Goal: Information Seeking & Learning: Learn about a topic

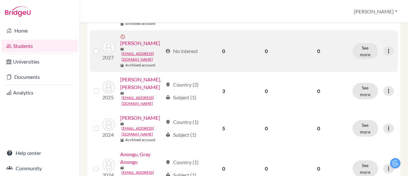
scroll to position [112, 0]
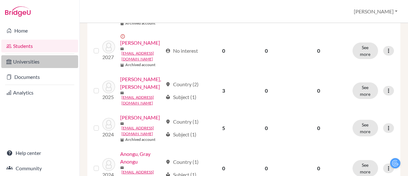
click at [47, 63] on link "Universities" at bounding box center [39, 61] width 77 height 13
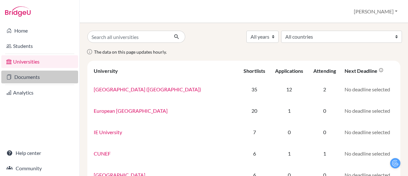
click at [38, 82] on link "Documents" at bounding box center [39, 76] width 77 height 13
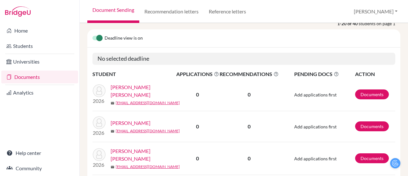
scroll to position [89, 0]
click at [135, 86] on link "[PERSON_NAME] [PERSON_NAME]" at bounding box center [146, 90] width 70 height 15
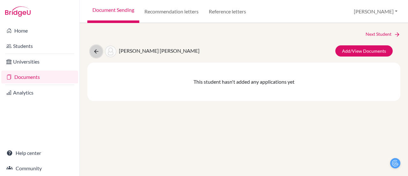
click at [99, 50] on icon at bounding box center [96, 51] width 6 height 6
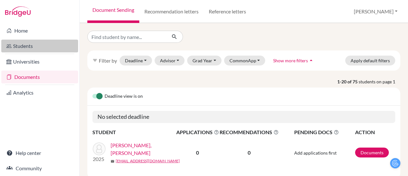
click at [48, 45] on link "Students" at bounding box center [39, 46] width 77 height 13
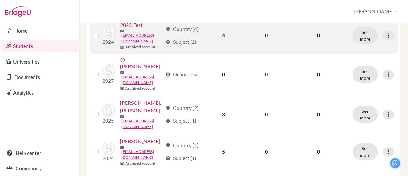
scroll to position [88, 0]
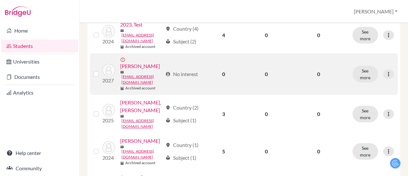
click at [101, 70] on label at bounding box center [101, 70] width 0 height 0
click at [0, 0] on input "checkbox" at bounding box center [0, 0] width 0 height 0
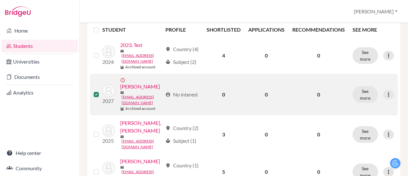
scroll to position [108, 0]
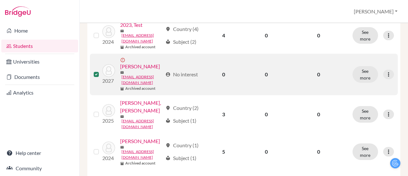
click at [101, 70] on label at bounding box center [101, 70] width 0 height 0
click at [0, 0] on input "checkbox" at bounding box center [0, 0] width 0 height 0
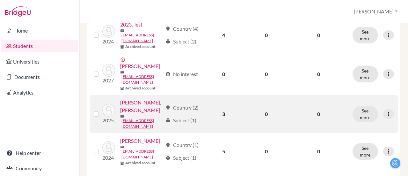
click at [101, 110] on label at bounding box center [101, 110] width 0 height 0
click at [0, 0] on input "checkbox" at bounding box center [0, 0] width 0 height 0
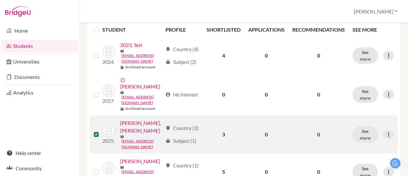
scroll to position [108, 0]
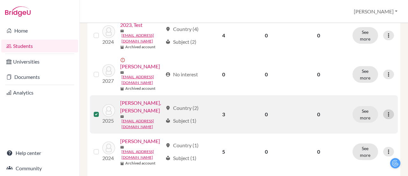
drag, startPoint x: 378, startPoint y: 132, endPoint x: 382, endPoint y: 131, distance: 3.9
click at [382, 122] on div "See more Edit student Send Message Reset Password" at bounding box center [373, 114] width 41 height 17
click at [386, 117] on icon at bounding box center [389, 114] width 6 height 6
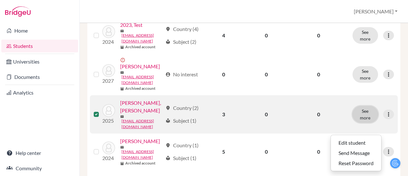
click at [365, 122] on button "See more" at bounding box center [366, 114] width 26 height 17
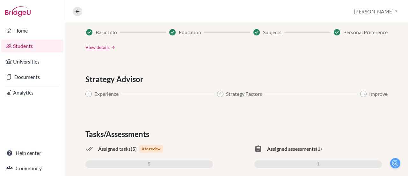
scroll to position [415, 0]
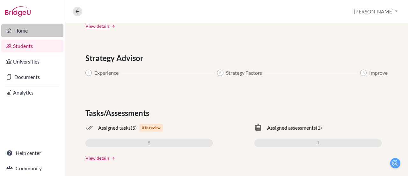
click at [31, 33] on link "Home" at bounding box center [32, 30] width 62 height 13
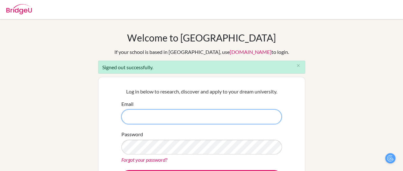
type input "[EMAIL_ADDRESS][DOMAIN_NAME]"
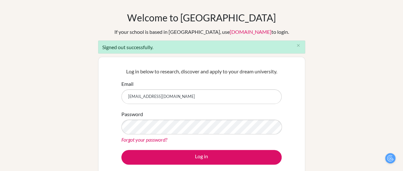
scroll to position [22, 0]
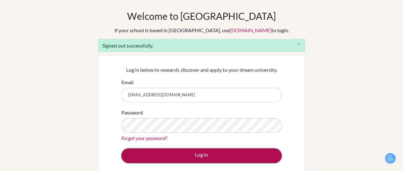
click at [188, 154] on button "Log in" at bounding box center [202, 155] width 160 height 15
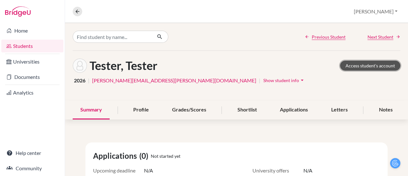
click at [355, 69] on link "Access student's account" at bounding box center [370, 66] width 60 height 10
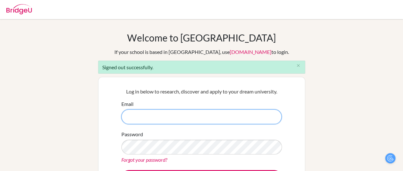
type input "[EMAIL_ADDRESS][DOMAIN_NAME]"
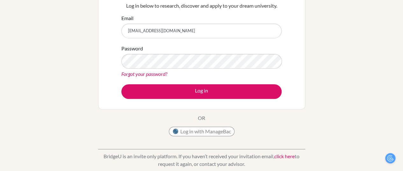
scroll to position [87, 0]
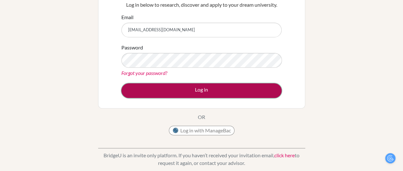
click at [206, 87] on button "Log in" at bounding box center [202, 90] width 160 height 15
